Goal: Obtain resource: Download file/media

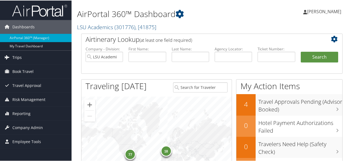
click at [37, 62] on link "Trips" at bounding box center [35, 57] width 71 height 14
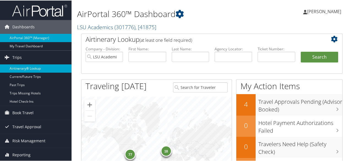
click at [38, 69] on link "Airtinerary® Lookup" at bounding box center [35, 68] width 71 height 8
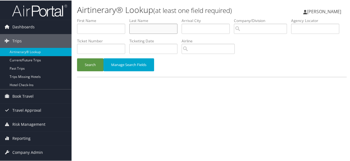
click at [160, 25] on input "text" at bounding box center [153, 28] width 48 height 10
type input "doran"
click at [77, 58] on button "Search" at bounding box center [90, 64] width 26 height 13
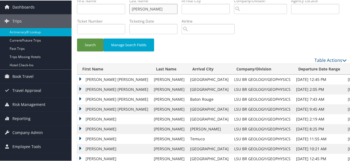
scroll to position [41, 0]
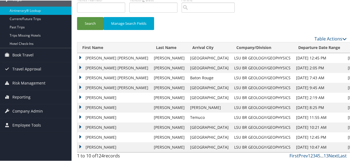
click at [84, 66] on td "PETER TERENCE" at bounding box center [114, 67] width 74 height 10
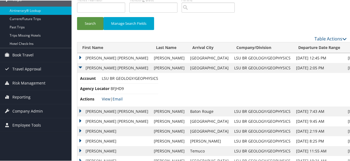
click at [108, 97] on link "View" at bounding box center [106, 98] width 9 height 5
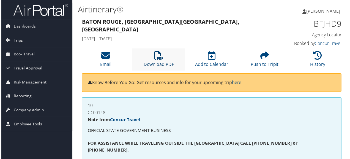
click at [160, 61] on link "Download PDF" at bounding box center [158, 60] width 31 height 13
